Goal: Navigation & Orientation: Find specific page/section

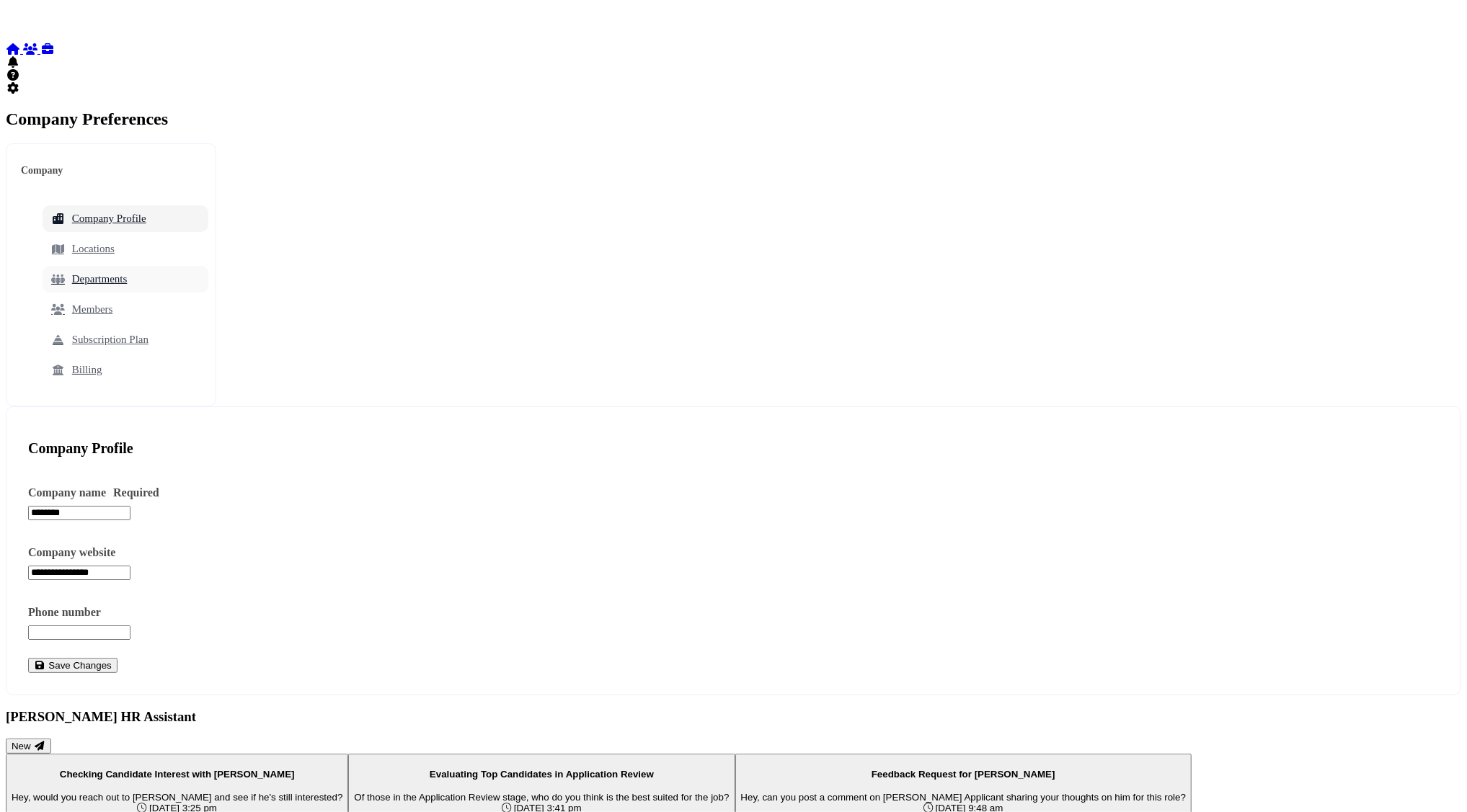
scroll to position [69, 0]
click at [163, 236] on link "Locations" at bounding box center [125, 248] width 166 height 26
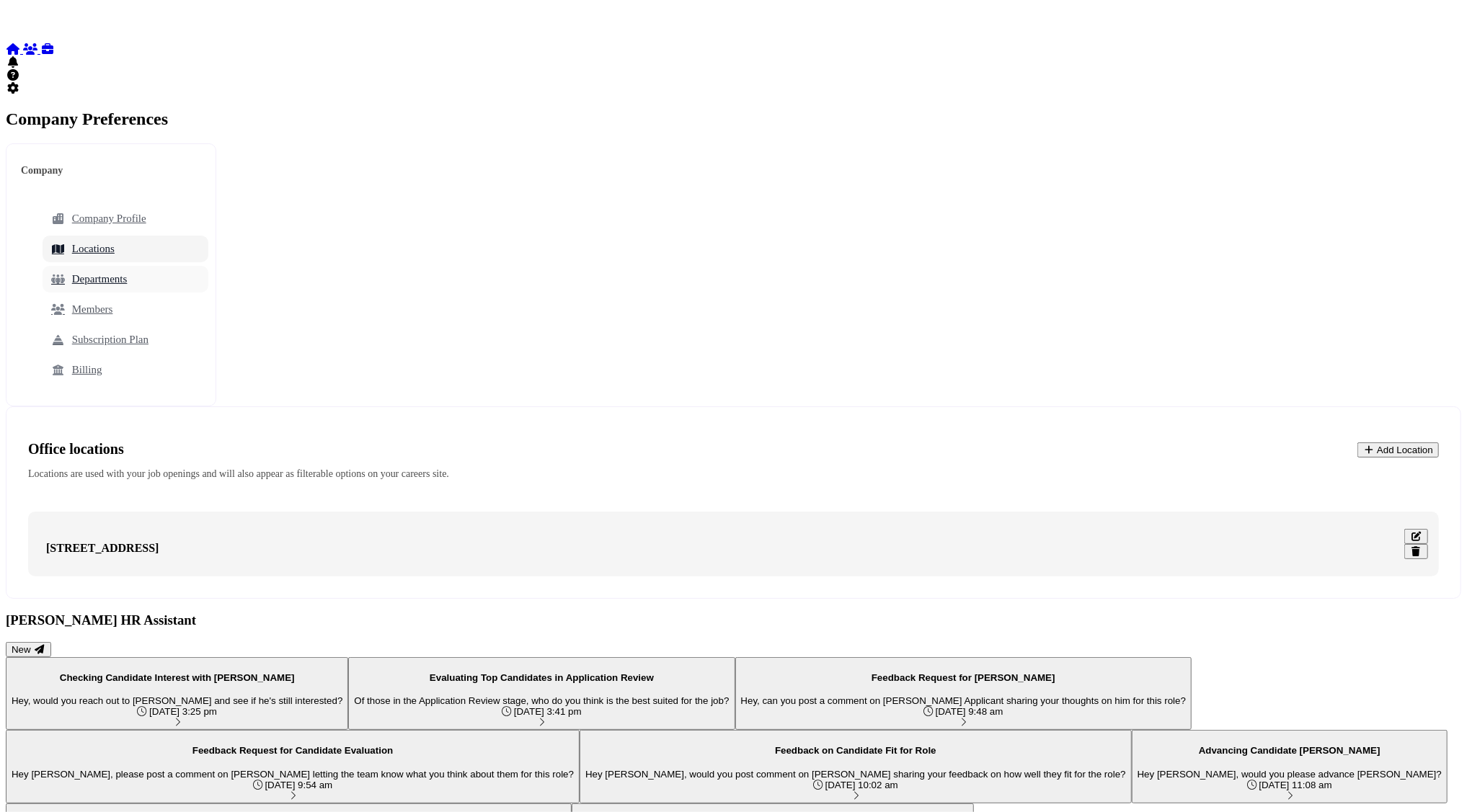
click at [202, 266] on link "Departments" at bounding box center [125, 279] width 166 height 26
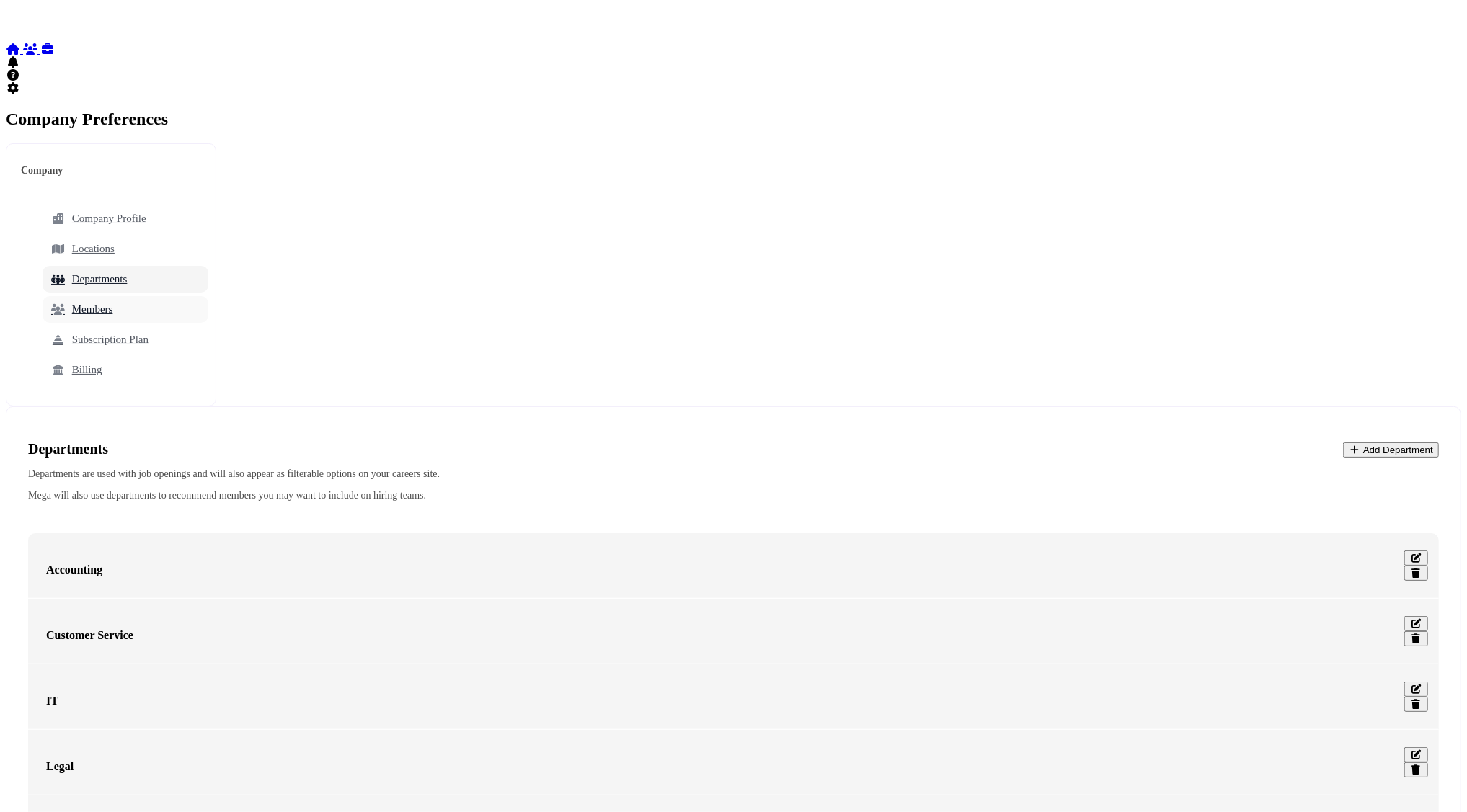
click at [191, 296] on link "Members" at bounding box center [125, 309] width 166 height 26
